Goal: Go to known website: Access a specific website the user already knows

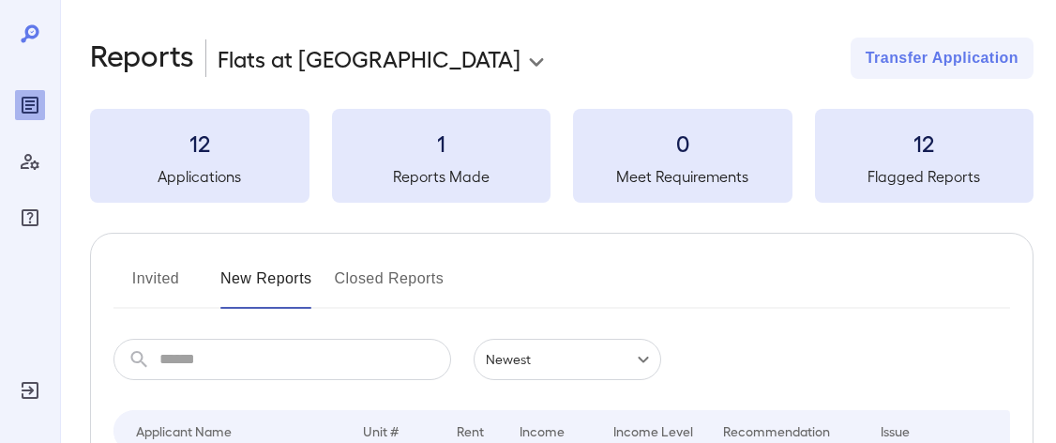
scroll to position [218, 0]
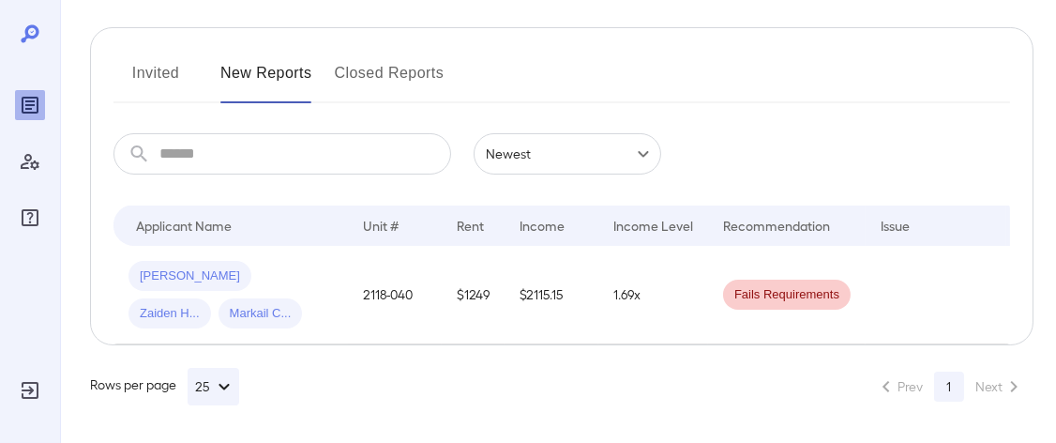
drag, startPoint x: 0, startPoint y: 0, endPoint x: 51, endPoint y: 17, distance: 53.4
click at [51, 17] on div at bounding box center [30, 221] width 60 height 443
click at [159, 58] on button "Invited" at bounding box center [156, 80] width 84 height 45
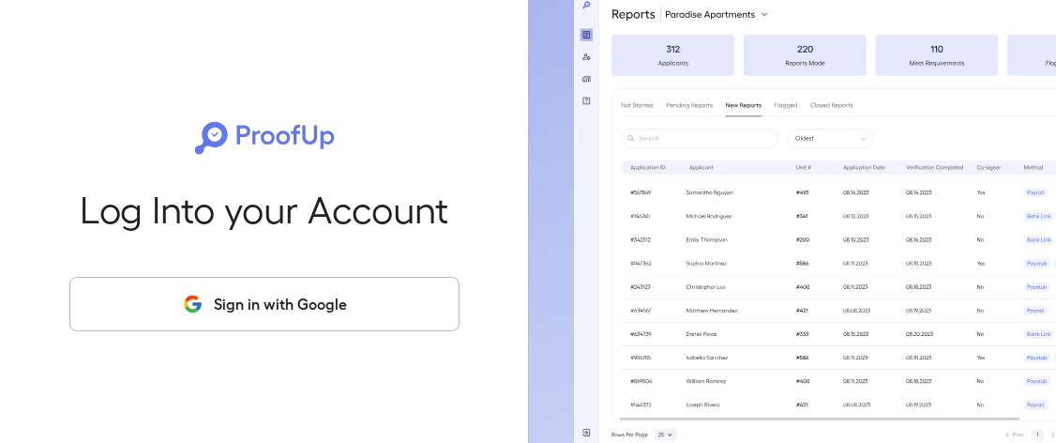
click at [236, 308] on button "Sign in with Google" at bounding box center [264, 304] width 390 height 54
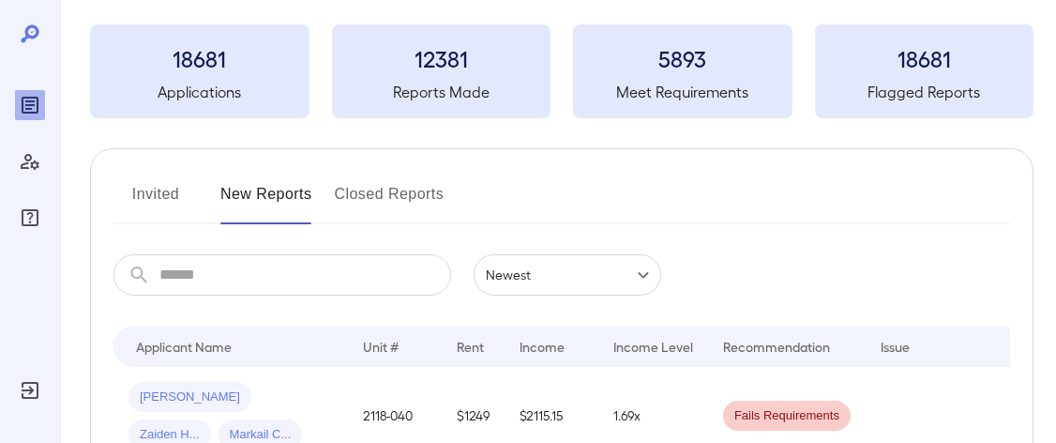
scroll to position [218, 0]
